Goal: Find specific page/section: Find specific page/section

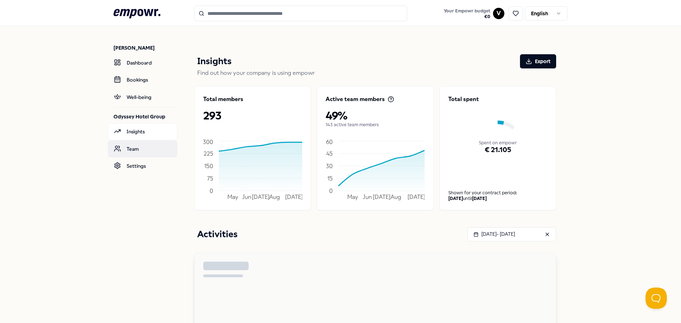
click at [140, 150] on link "Team" at bounding box center [142, 148] width 69 height 17
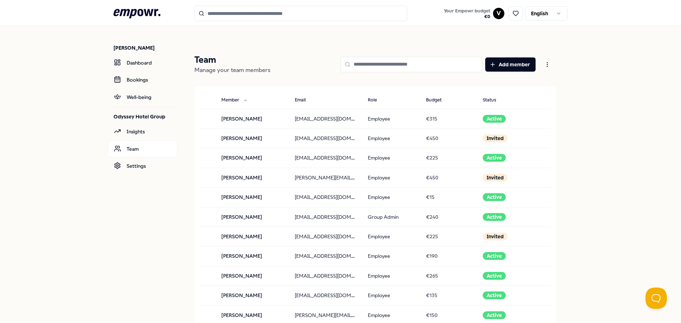
click at [425, 64] on input at bounding box center [411, 65] width 142 height 16
click at [410, 71] on input at bounding box center [411, 65] width 142 height 16
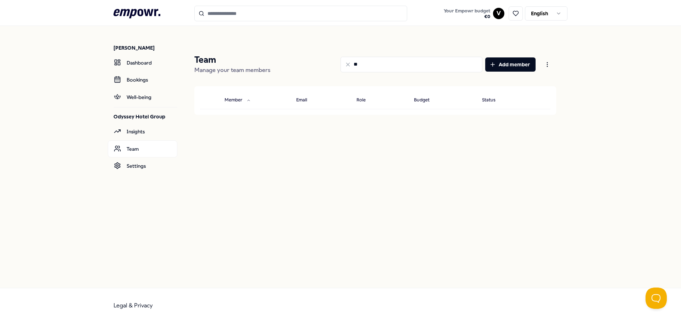
type input "*"
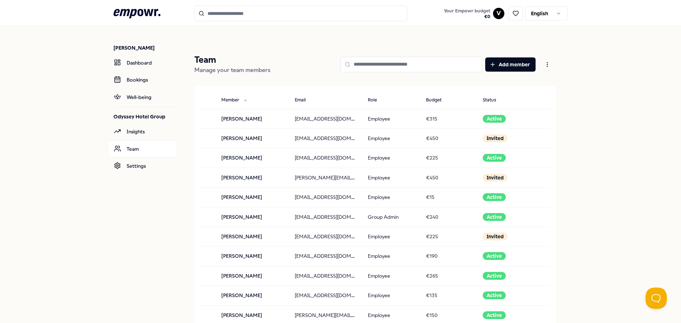
click at [418, 70] on input at bounding box center [411, 65] width 142 height 16
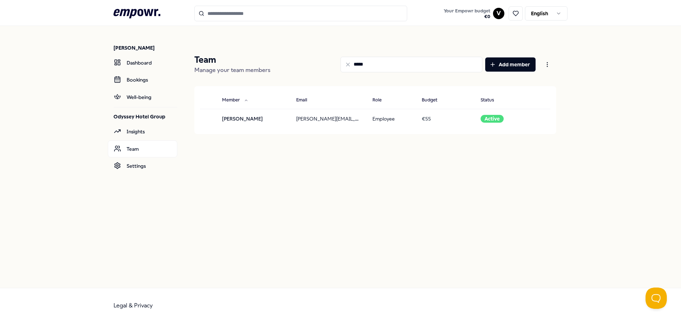
type input "*****"
